Goal: Transaction & Acquisition: Purchase product/service

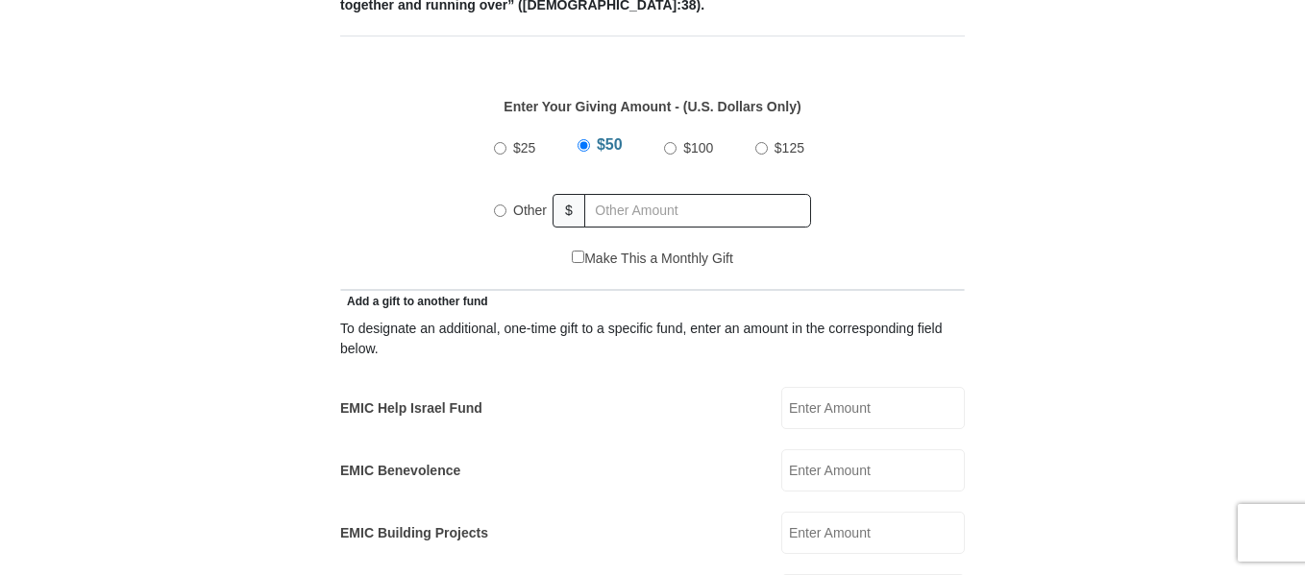
click at [672, 142] on input "$100" at bounding box center [670, 148] width 12 height 12
radio input "true"
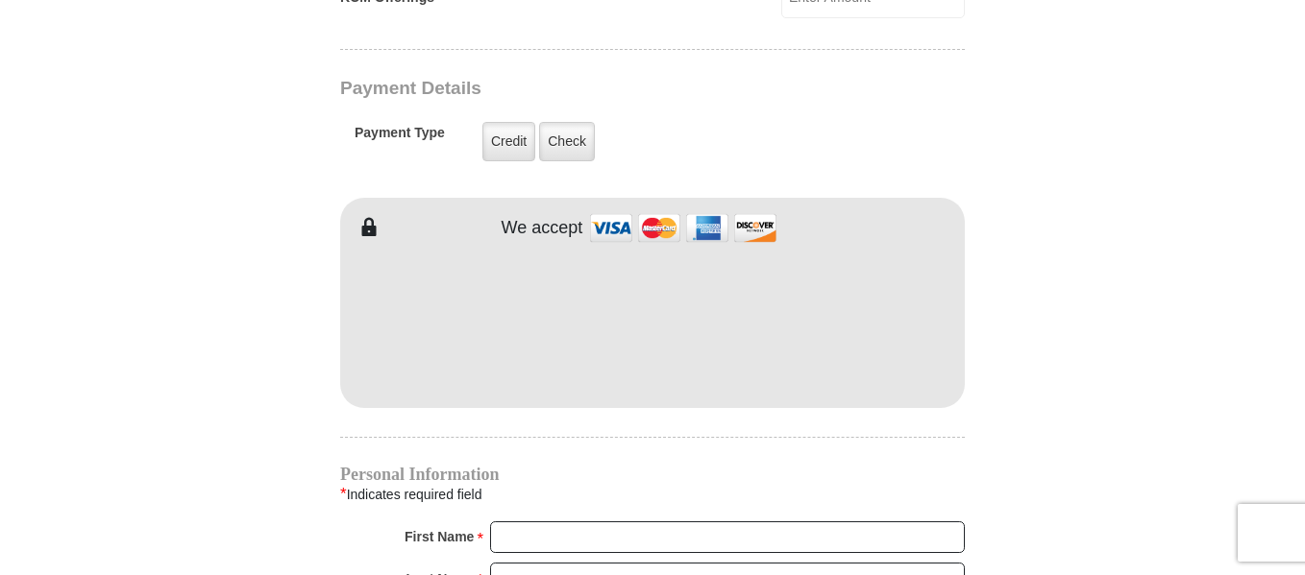
scroll to position [1537, 0]
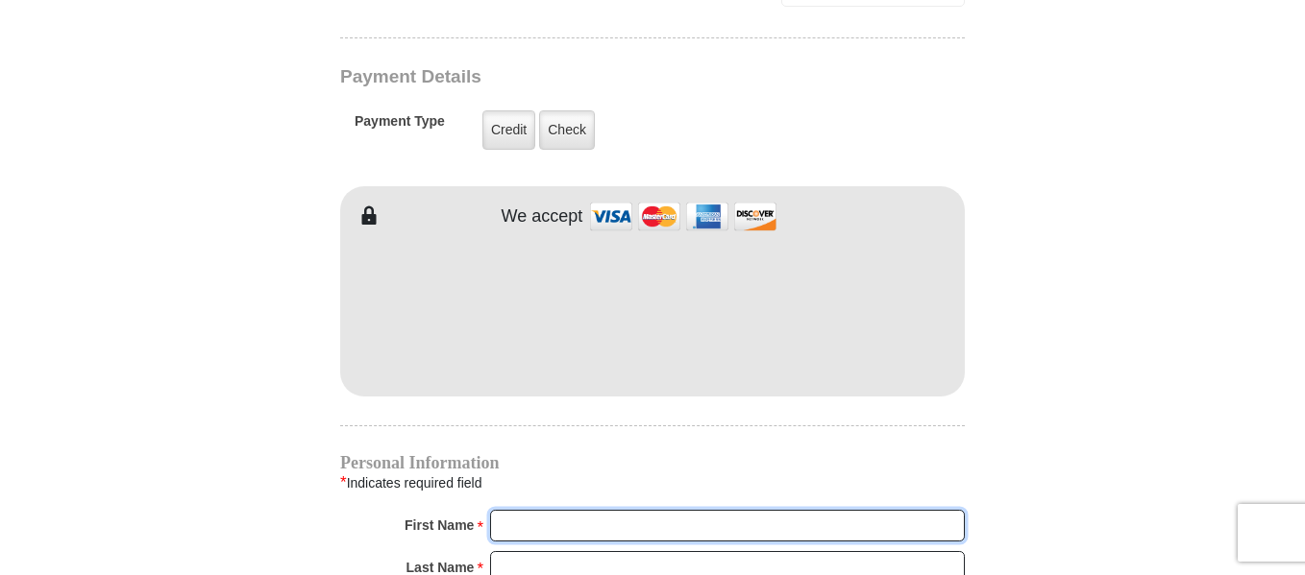
type input "[PERSON_NAME]"
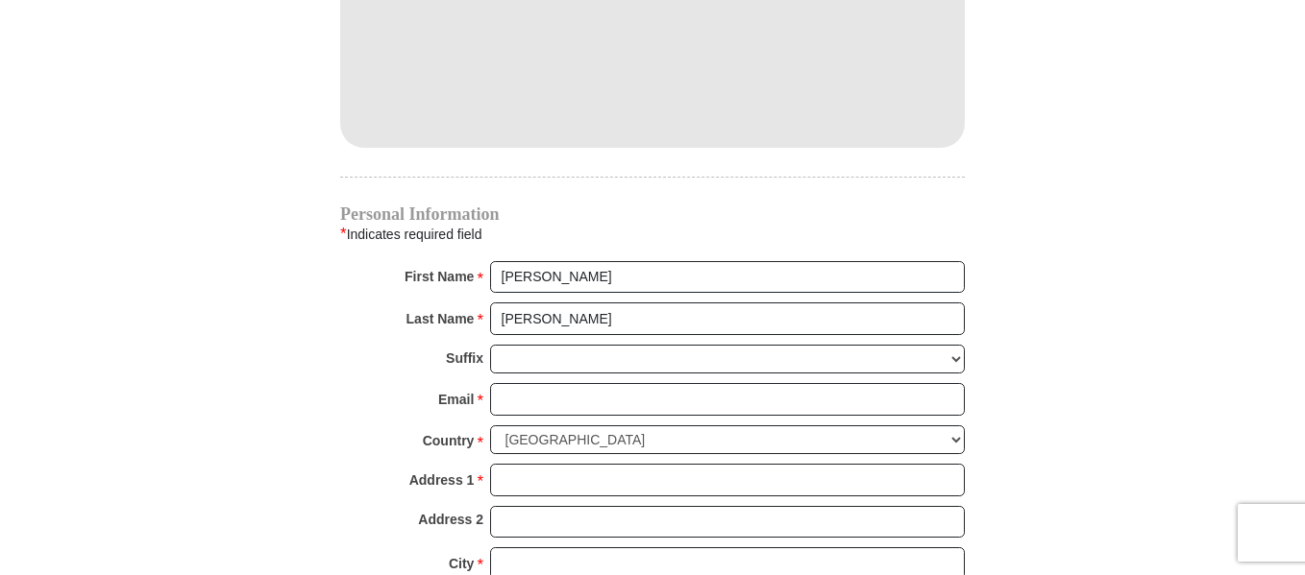
scroll to position [1921, 0]
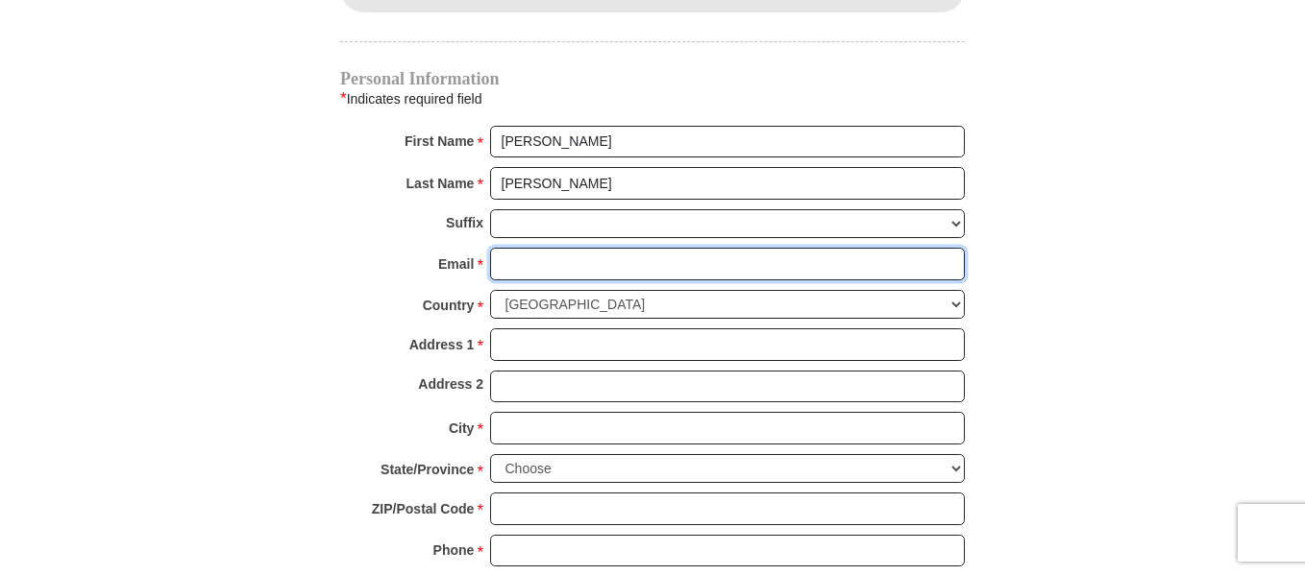
click at [594, 248] on input "Email *" at bounding box center [727, 264] width 475 height 33
type input "[EMAIL_ADDRESS][DOMAIN_NAME]"
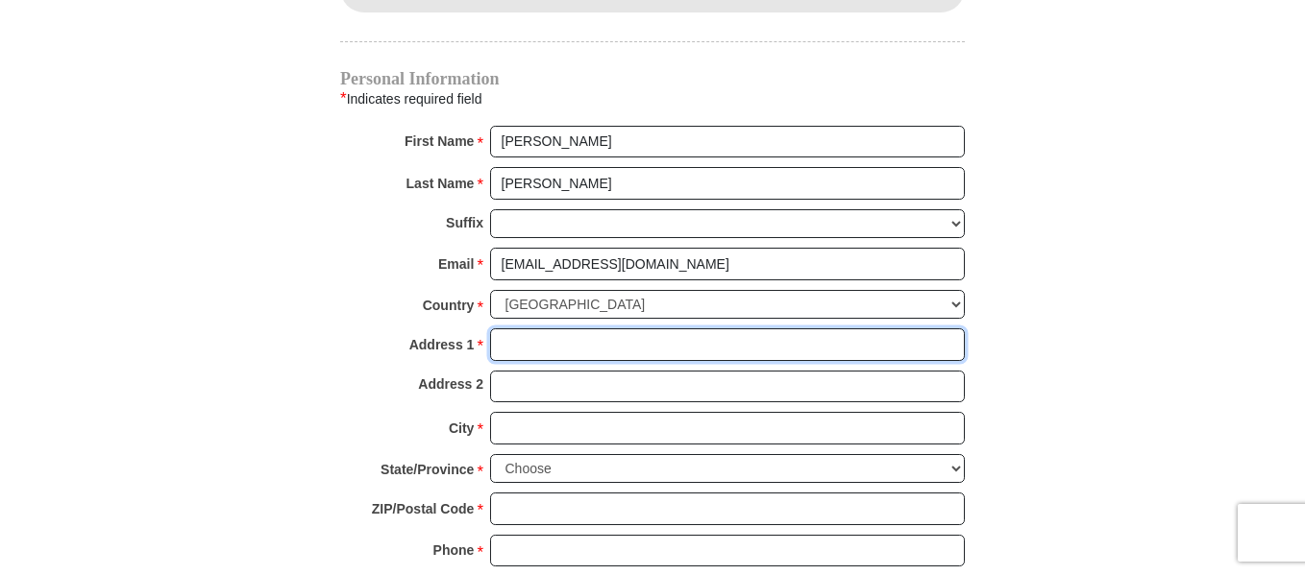
type input "PO Box 422"
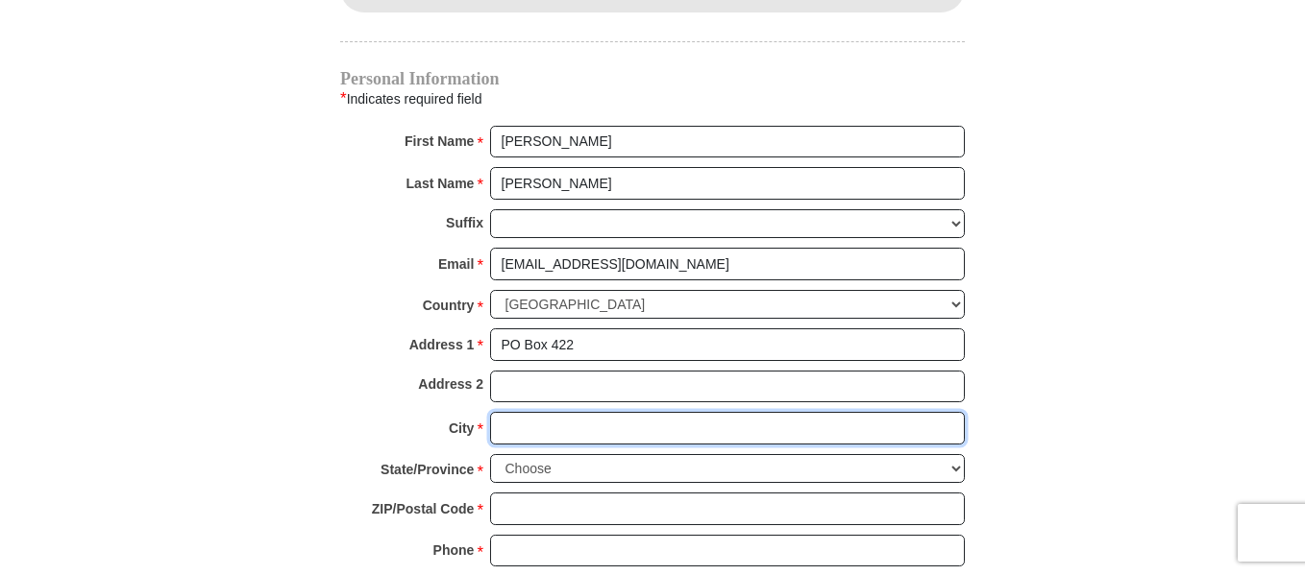
type input "[GEOGRAPHIC_DATA]"
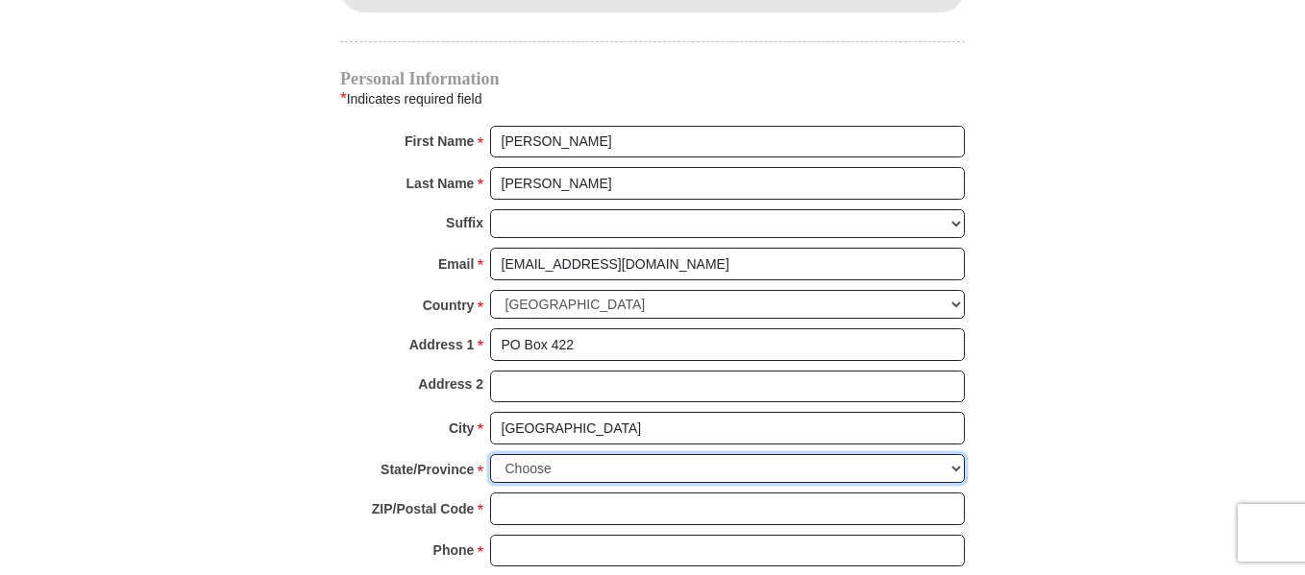
select select "AZ"
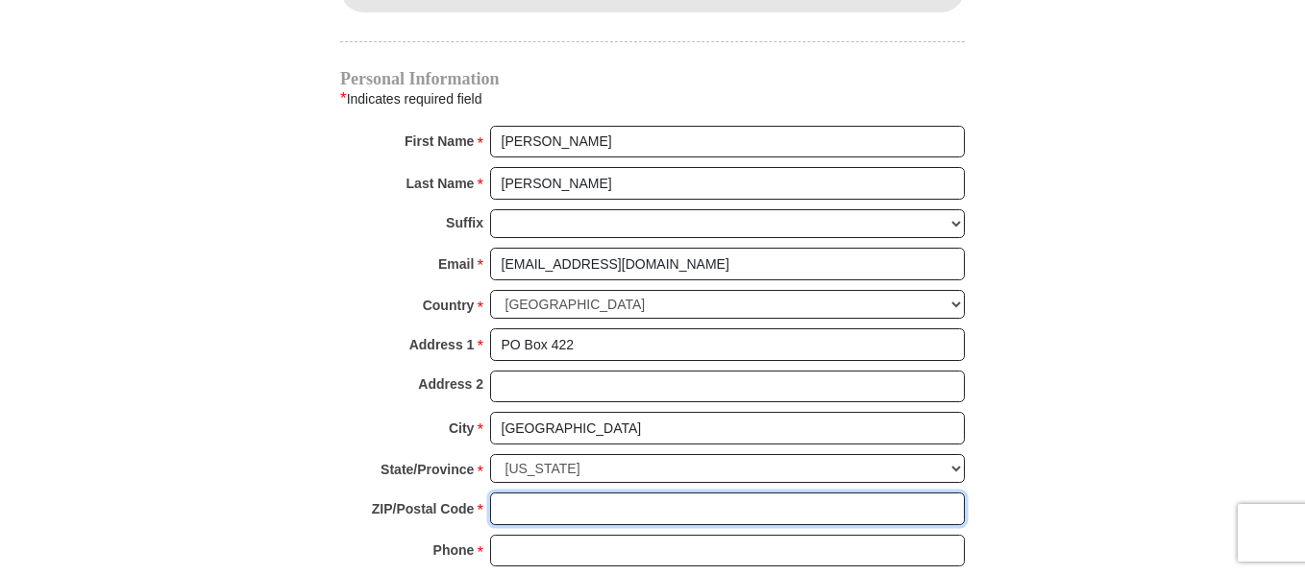
type input "85324"
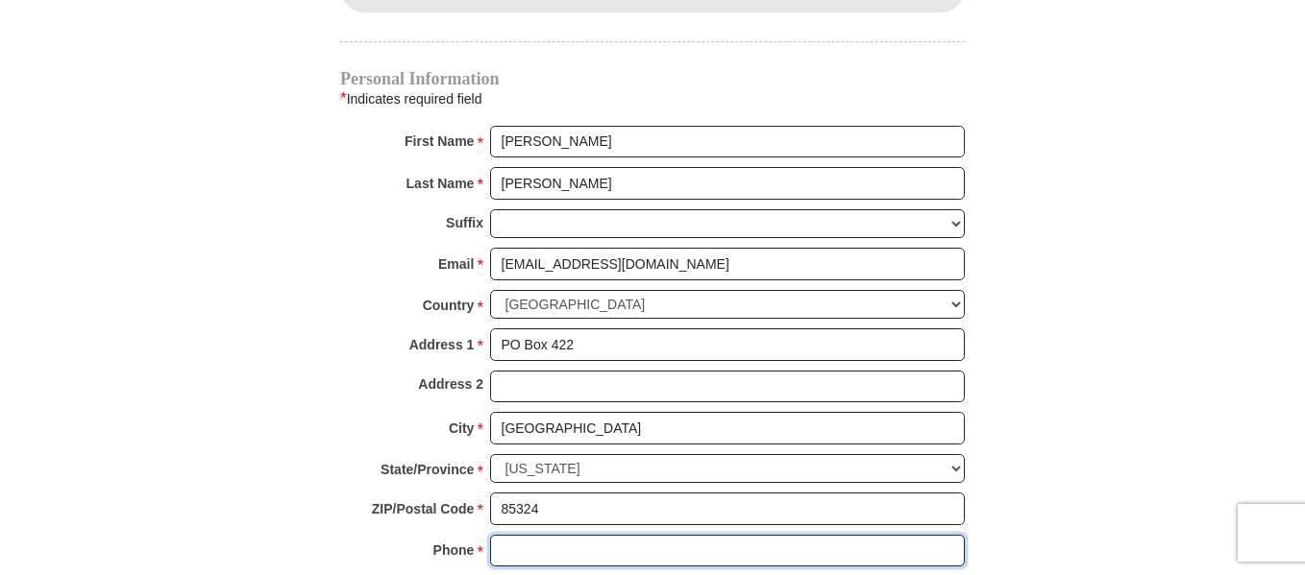
type input "6022060910"
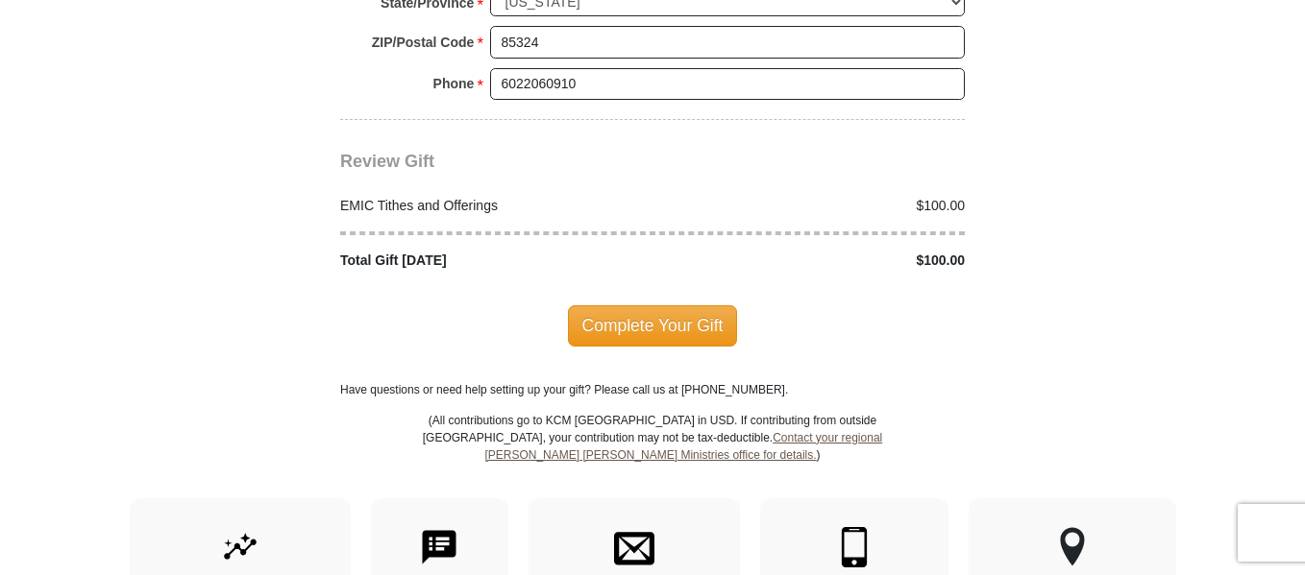
scroll to position [2402, 0]
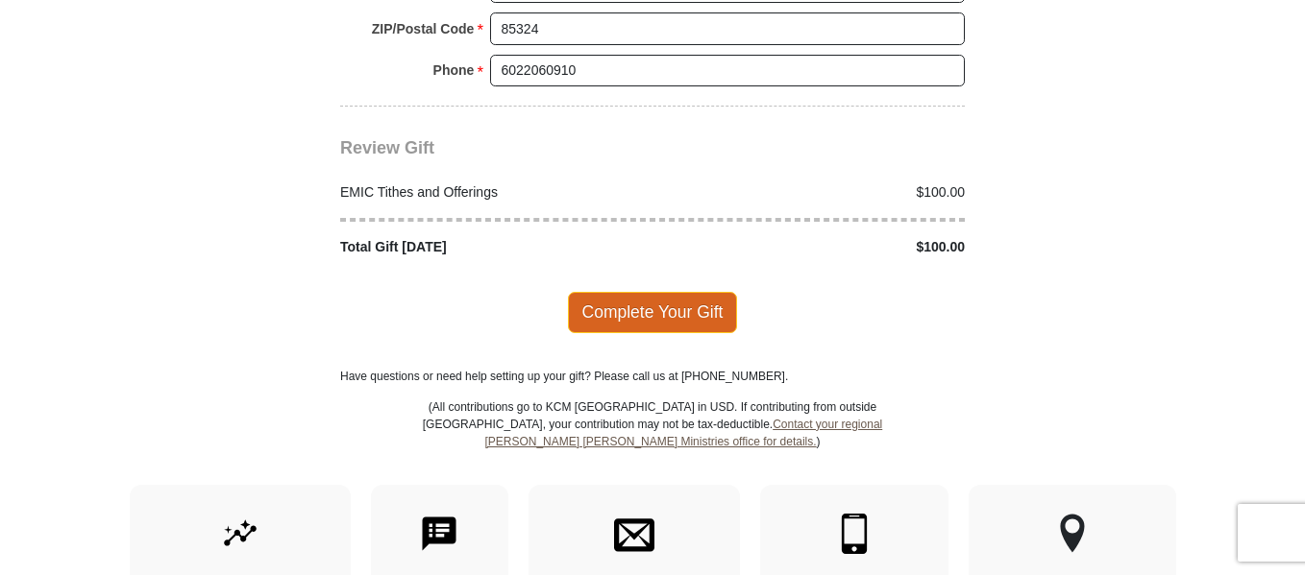
click at [616, 292] on span "Complete Your Gift" at bounding box center [653, 312] width 170 height 40
